Goal: Information Seeking & Learning: Find specific fact

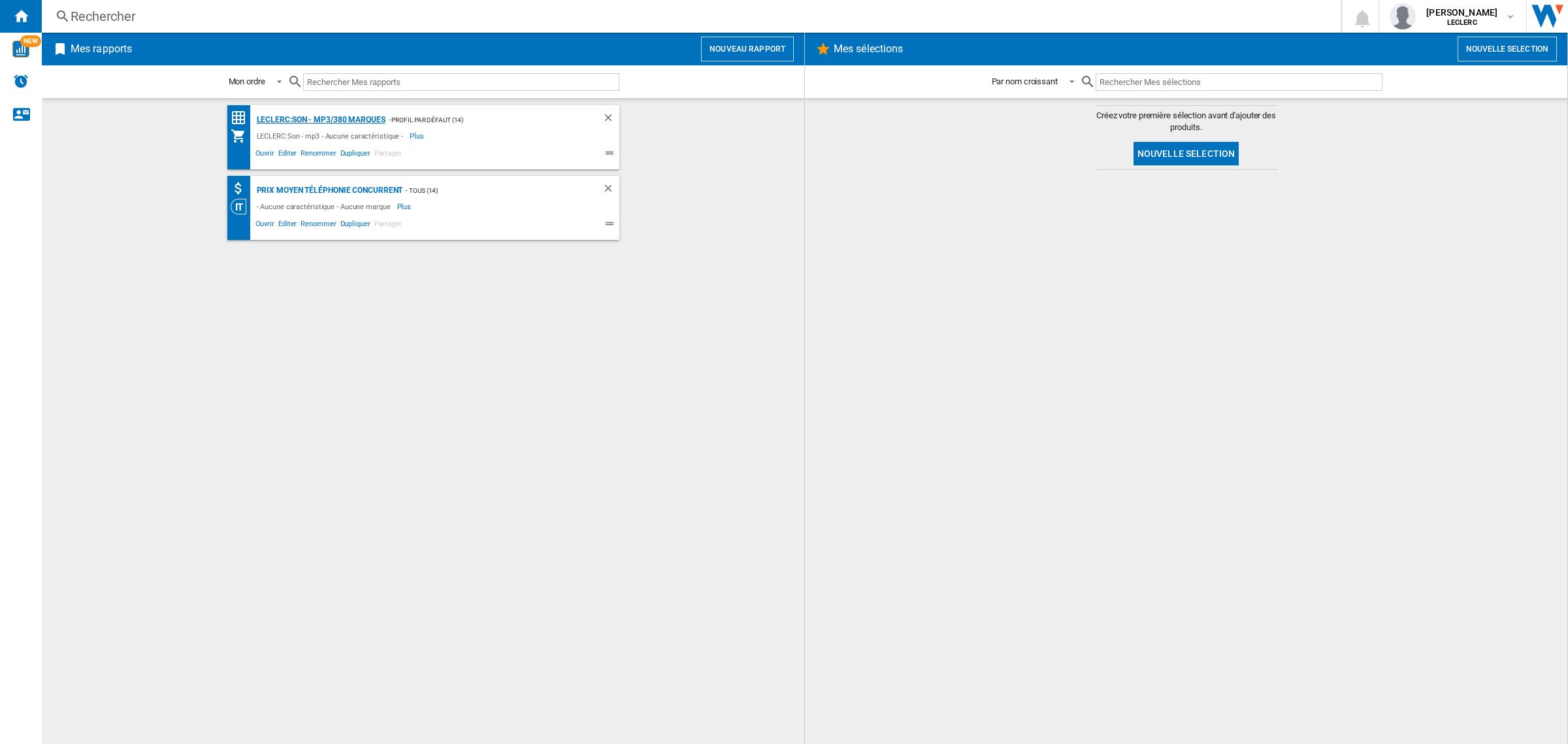
click at [309, 123] on div "LECLERC:Son - mp3/380 marques" at bounding box center [320, 120] width 132 height 16
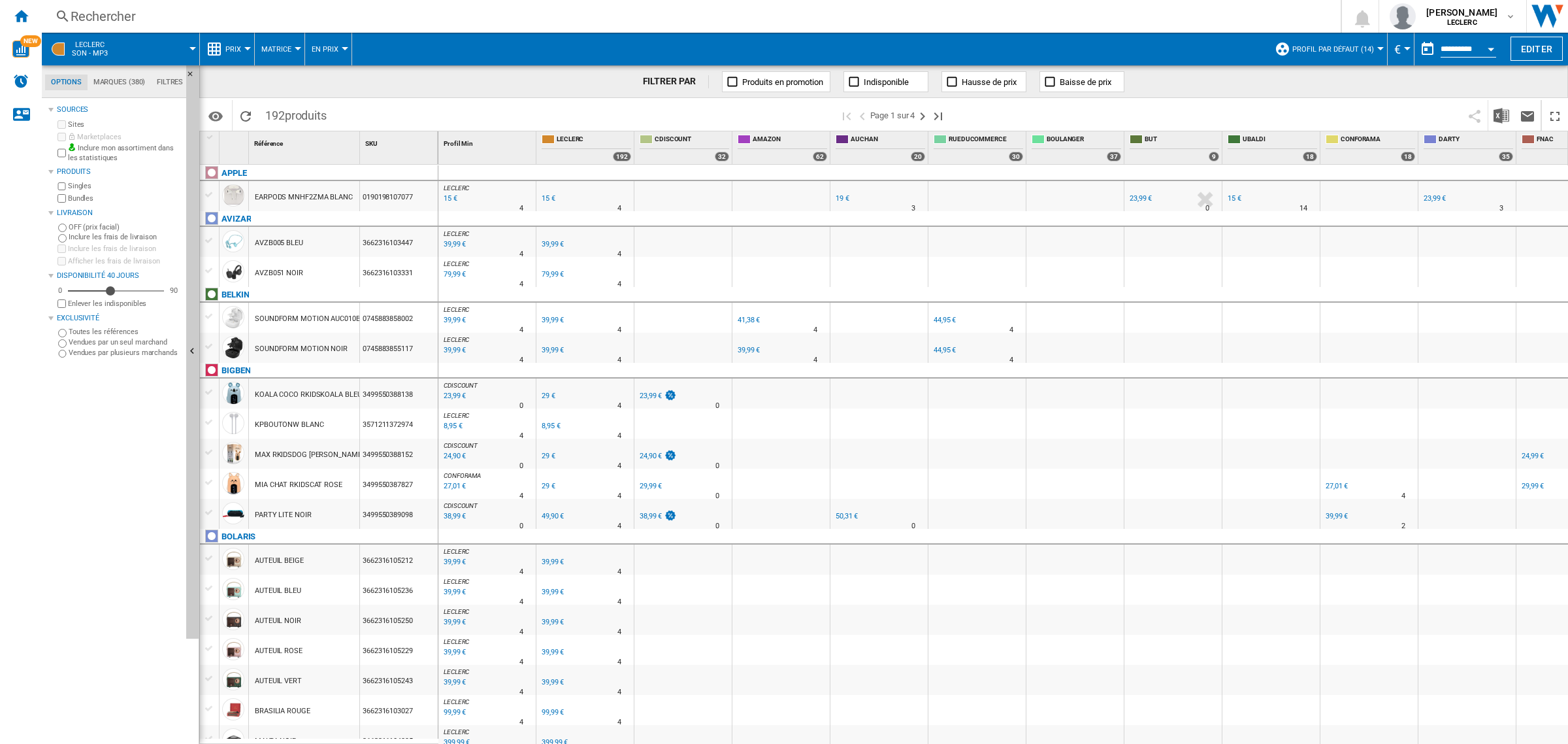
click at [185, 24] on div "Rechercher" at bounding box center [688, 16] width 1236 height 18
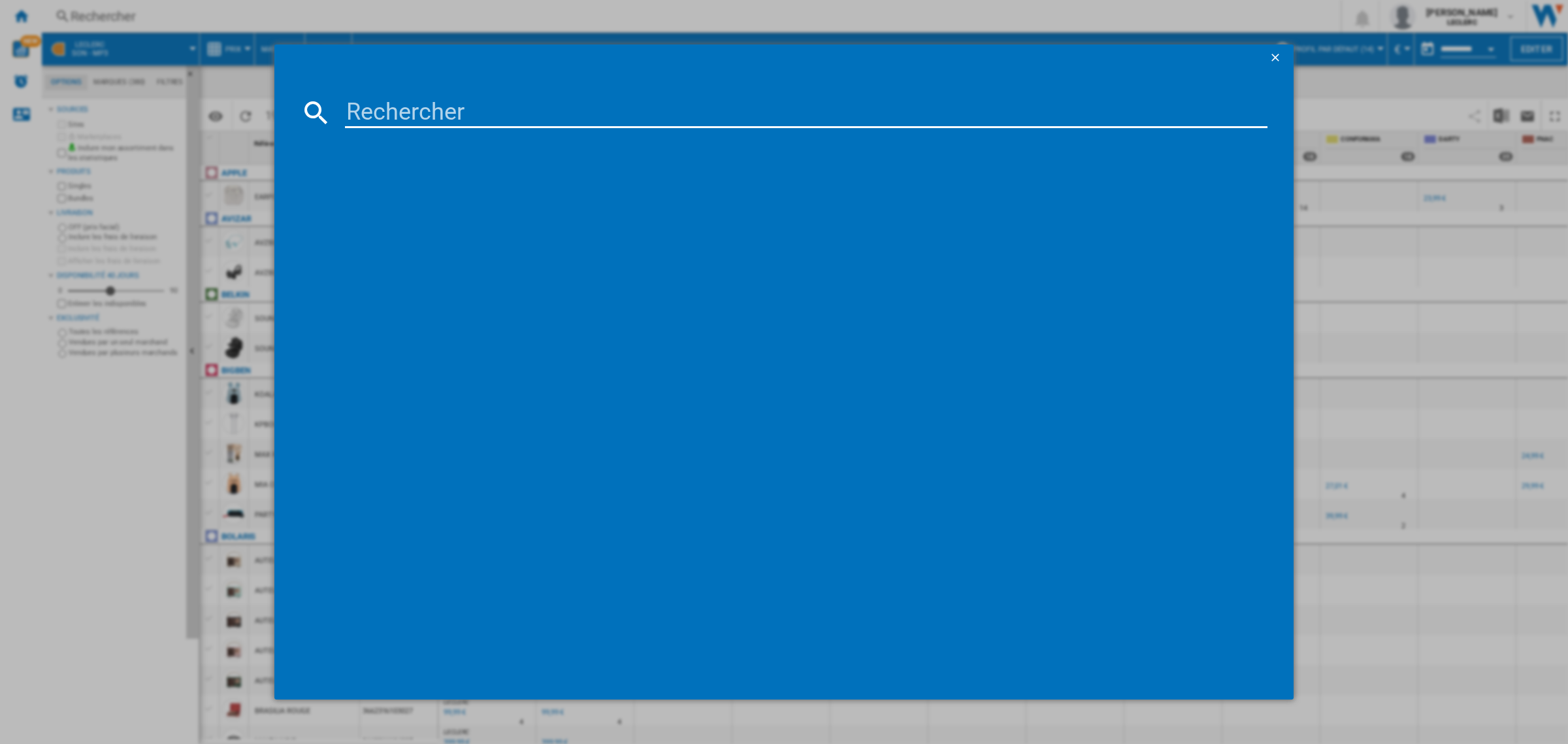
click at [365, 116] on input at bounding box center [806, 112] width 922 height 31
paste input "1200130010170"
type input "1200130010170"
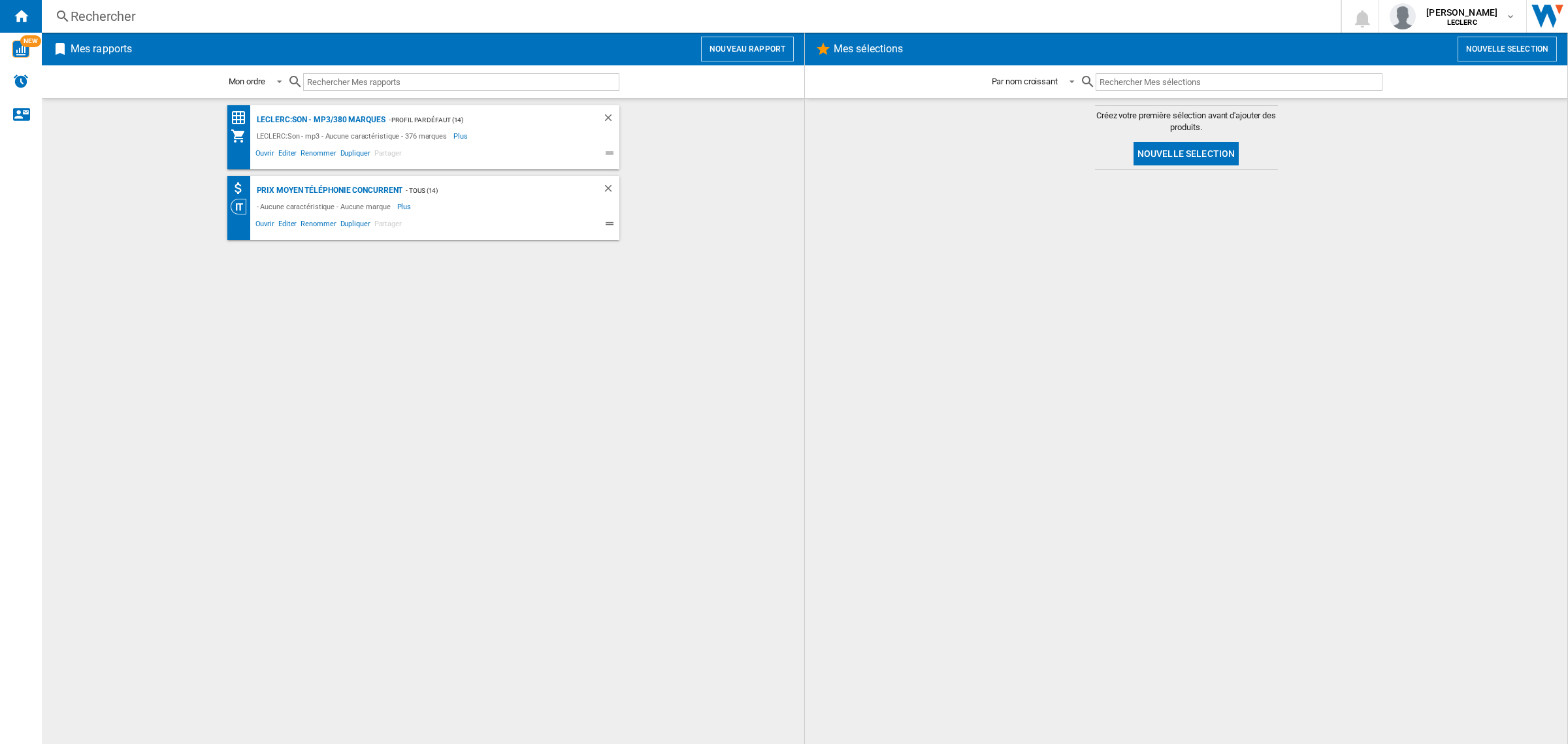
click at [258, 11] on div "Rechercher" at bounding box center [688, 16] width 1236 height 18
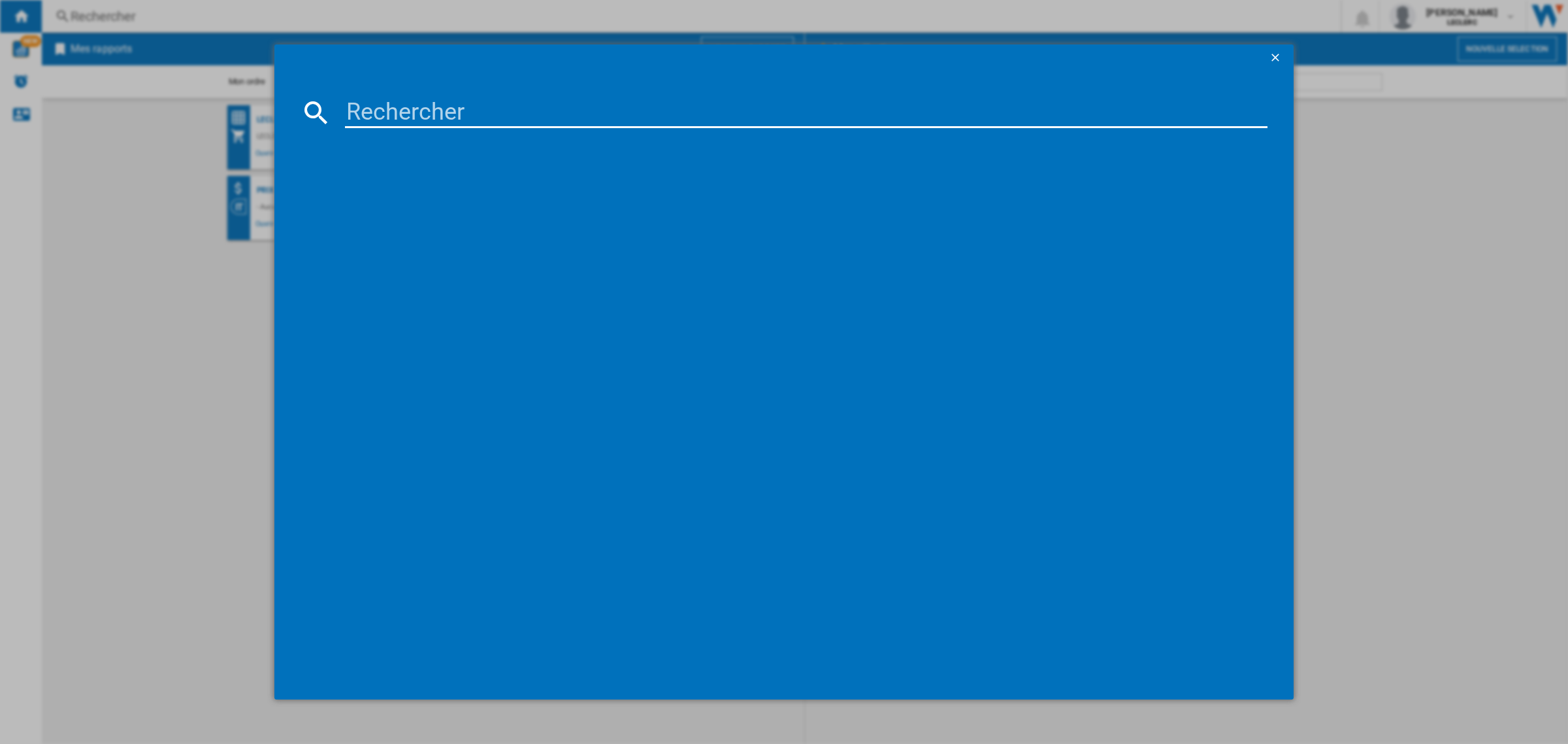
click at [397, 112] on input at bounding box center [806, 112] width 922 height 31
paste input "1200130016356"
type input "1200130016356"
